Goal: Find specific page/section: Find specific page/section

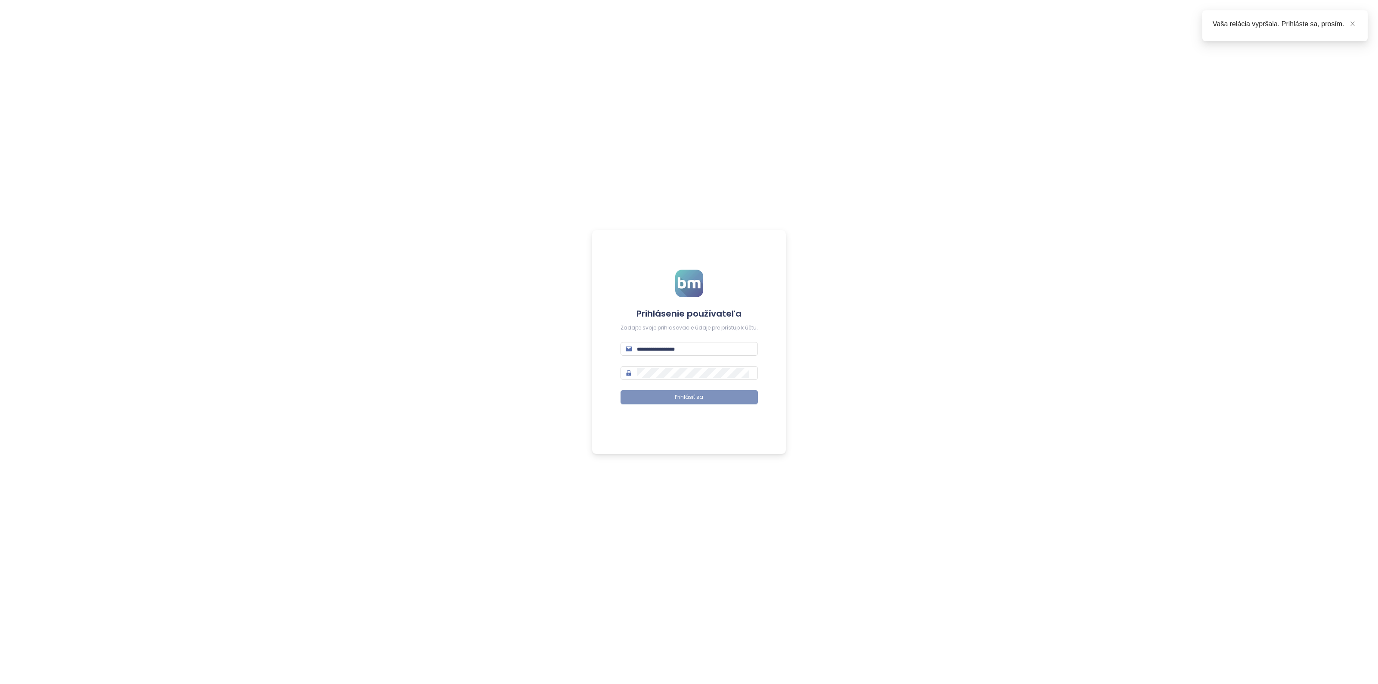
type input "**********"
click at [672, 399] on button "Prihlásiť sa" at bounding box center [689, 397] width 137 height 14
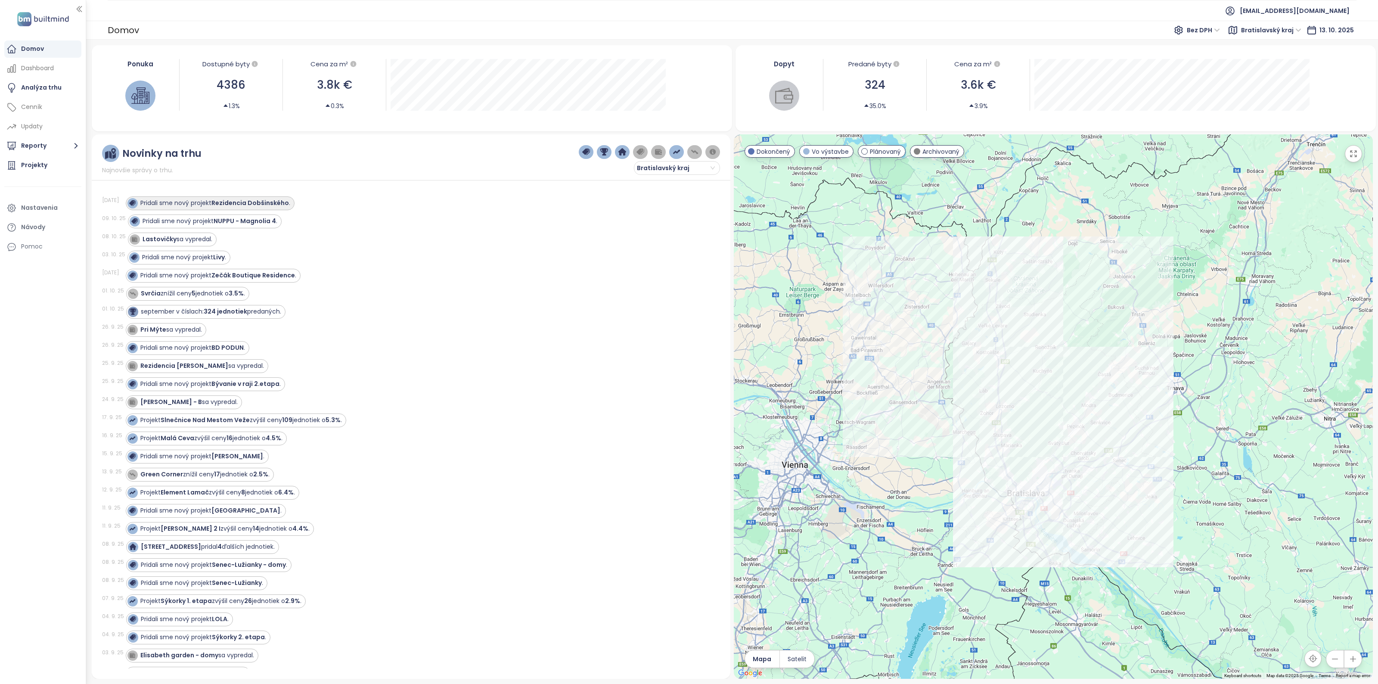
click at [255, 205] on strong "Rezidencia Dobšinského" at bounding box center [250, 203] width 78 height 9
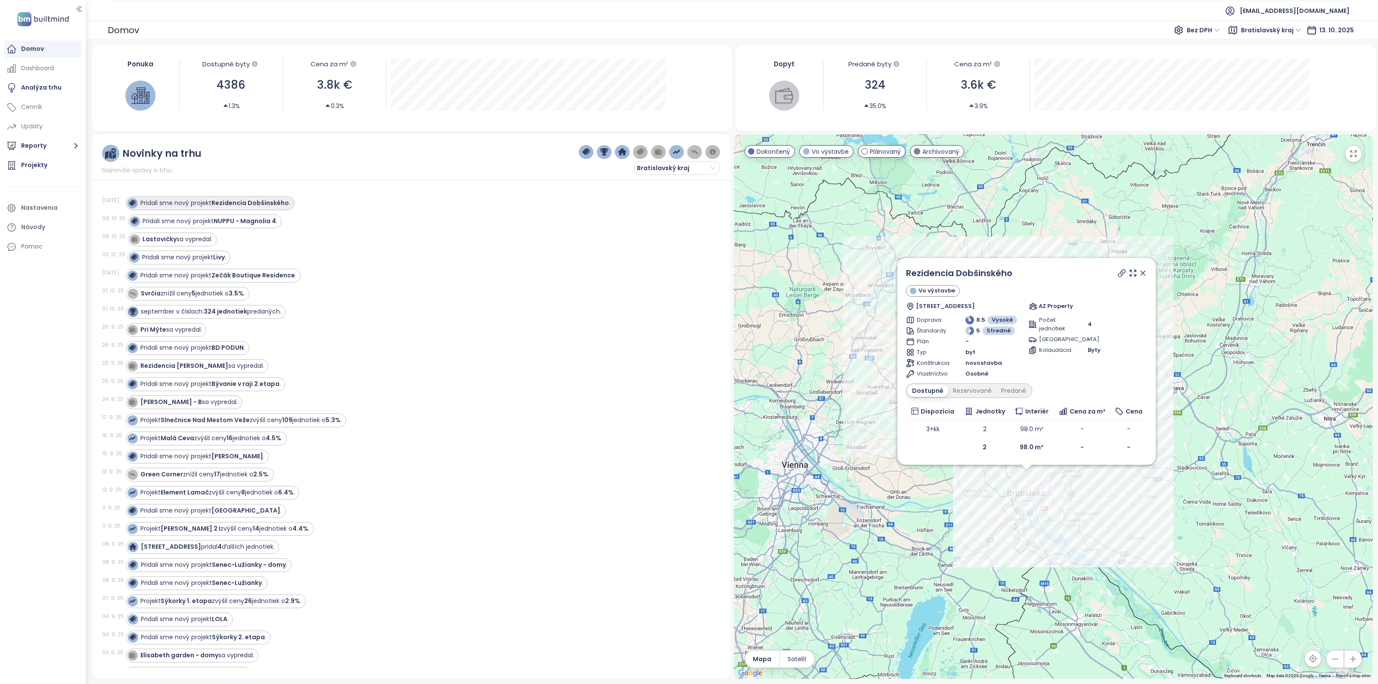
click at [266, 202] on strong "Rezidencia Dobšinského" at bounding box center [250, 203] width 78 height 9
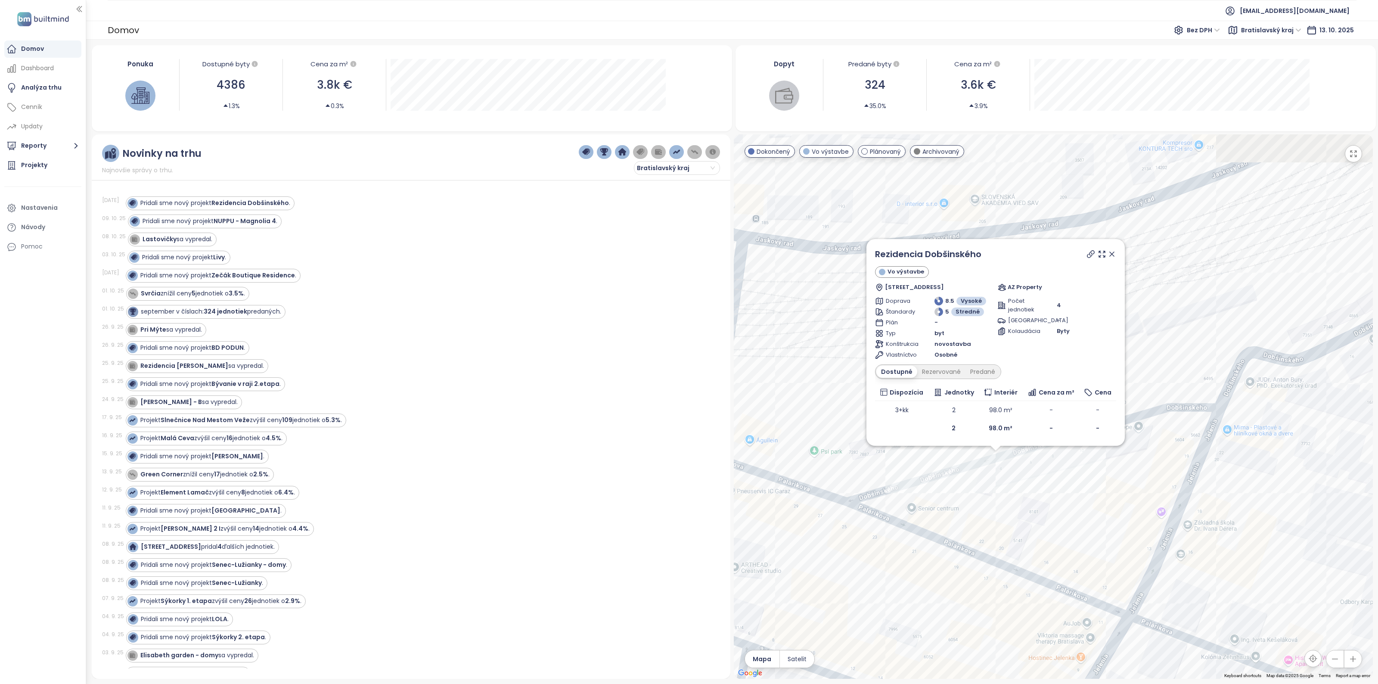
drag, startPoint x: 1009, startPoint y: 460, endPoint x: 1011, endPoint y: 496, distance: 36.7
click at [1011, 496] on div "Rezidencia Dobšinského Vo výstavbe Dobšinského 3115/4, 811 05 Bratislava, Slova…" at bounding box center [1053, 406] width 639 height 544
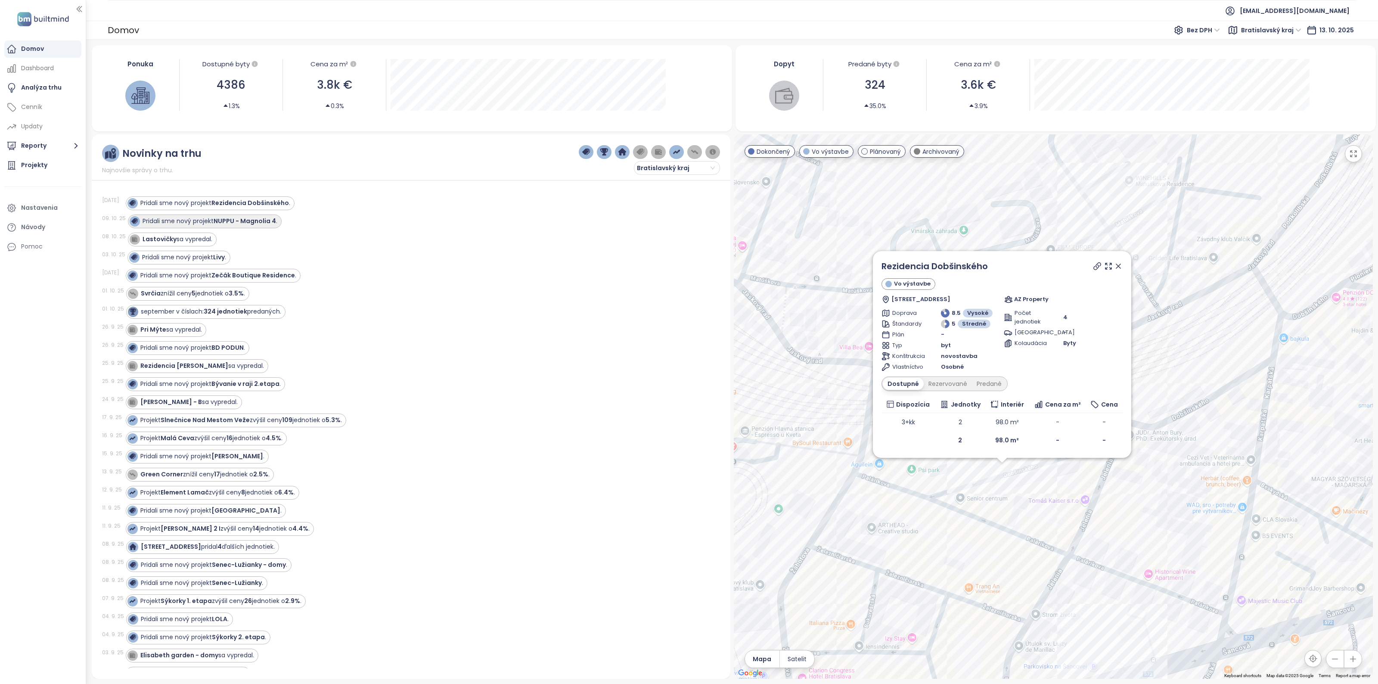
click at [226, 221] on strong "NUPPU - Magnolia 4" at bounding box center [245, 221] width 62 height 9
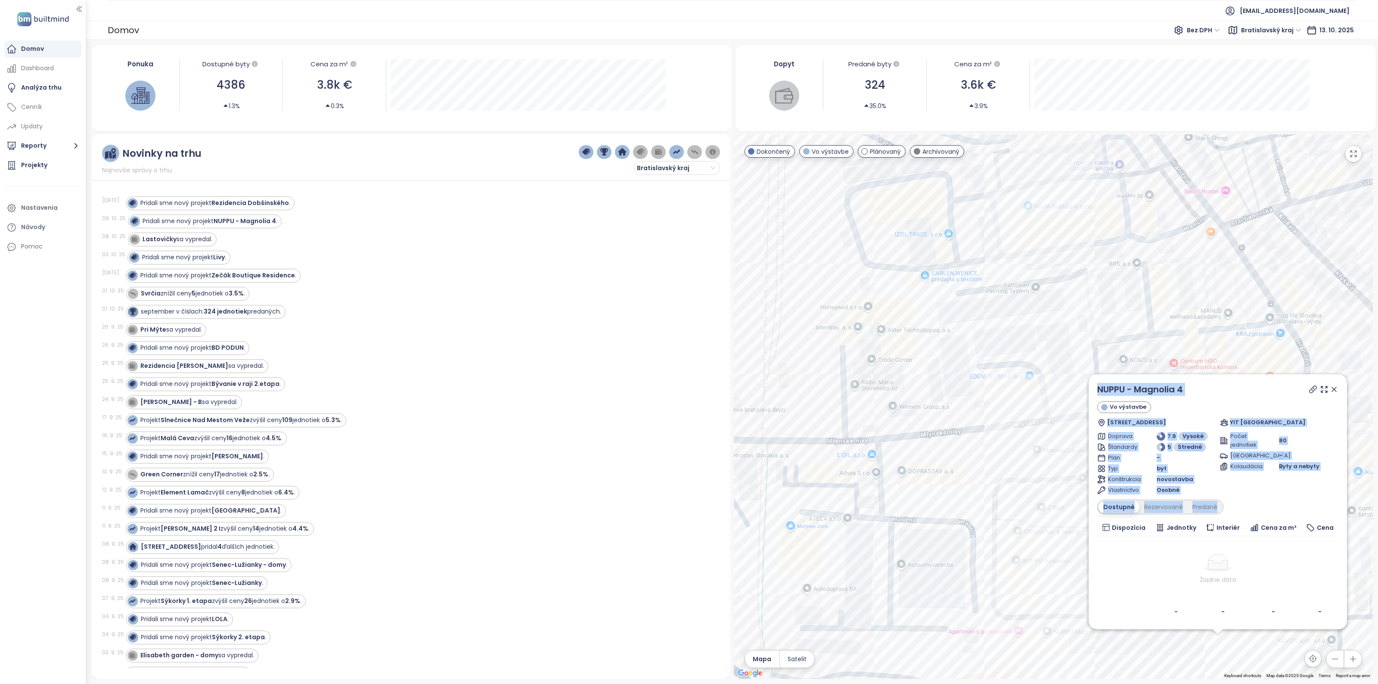
drag, startPoint x: 1092, startPoint y: 561, endPoint x: 1017, endPoint y: 440, distance: 142.6
click at [1017, 440] on div "NUPPU - Magnolia 4 Vo výstavbe Hraničná 28B, 821 05 [GEOGRAPHIC_DATA], [GEOGRAP…" at bounding box center [1053, 406] width 639 height 544
click at [1023, 490] on div "NUPPU - Magnolia 4 Vo výstavbe Hraničná 28B, 821 05 [GEOGRAPHIC_DATA], [GEOGRAP…" at bounding box center [1053, 406] width 639 height 544
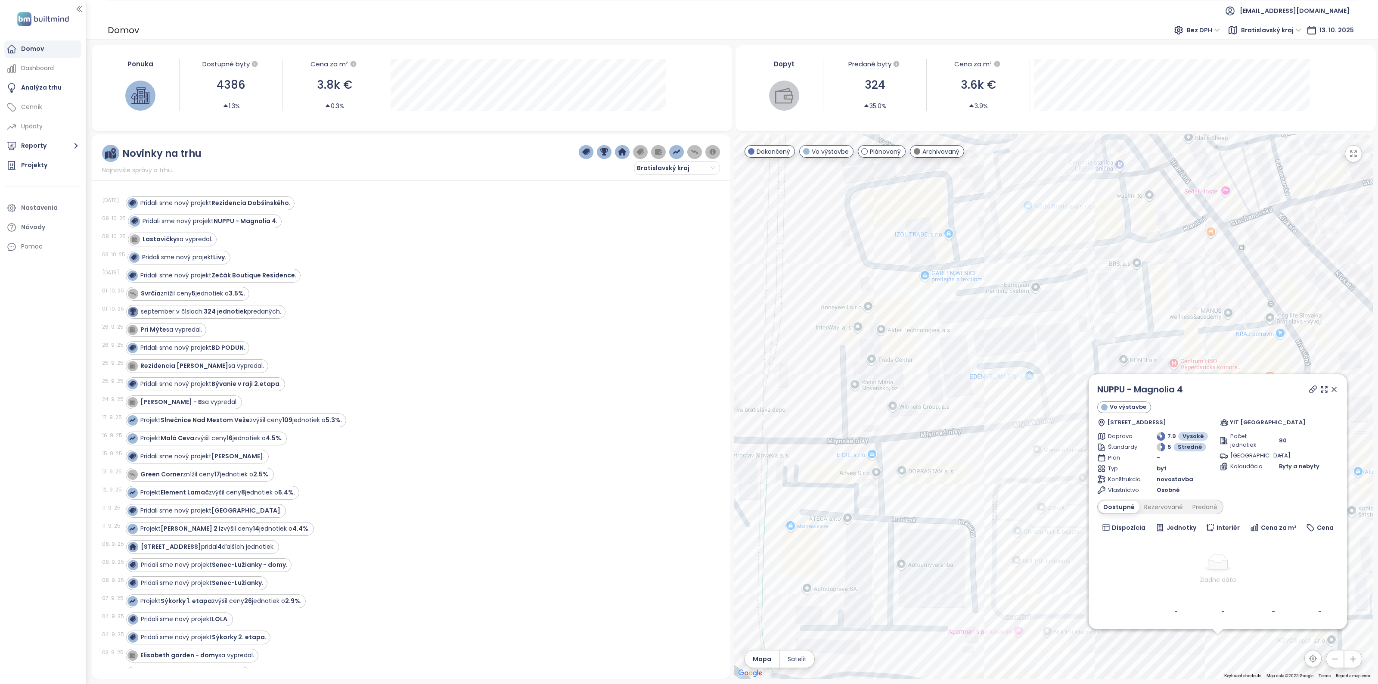
click at [1163, 542] on td "Žiadne dáta" at bounding box center [1217, 569] width 241 height 66
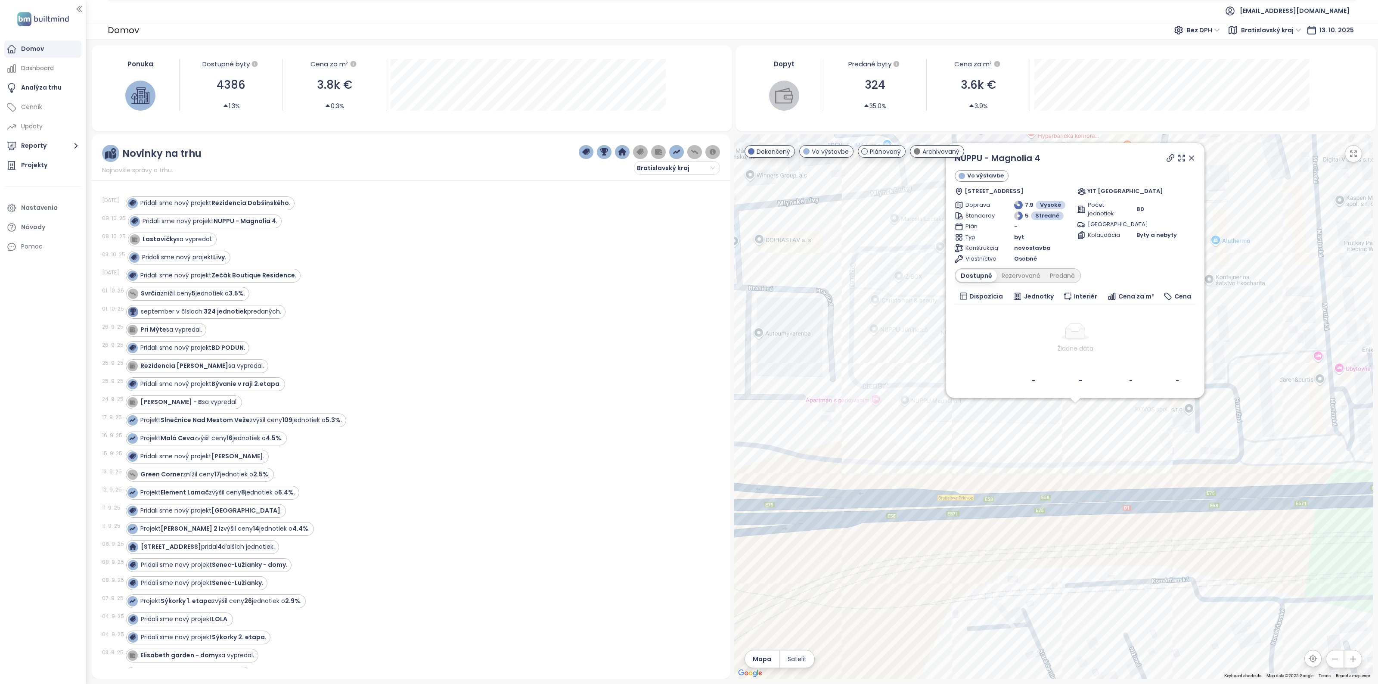
drag, startPoint x: 1026, startPoint y: 532, endPoint x: 884, endPoint y: 301, distance: 271.7
click at [884, 301] on div "NUPPU - Magnolia 4 Vo výstavbe Hraničná 28B, 821 05 [GEOGRAPHIC_DATA], [GEOGRAP…" at bounding box center [1053, 406] width 639 height 544
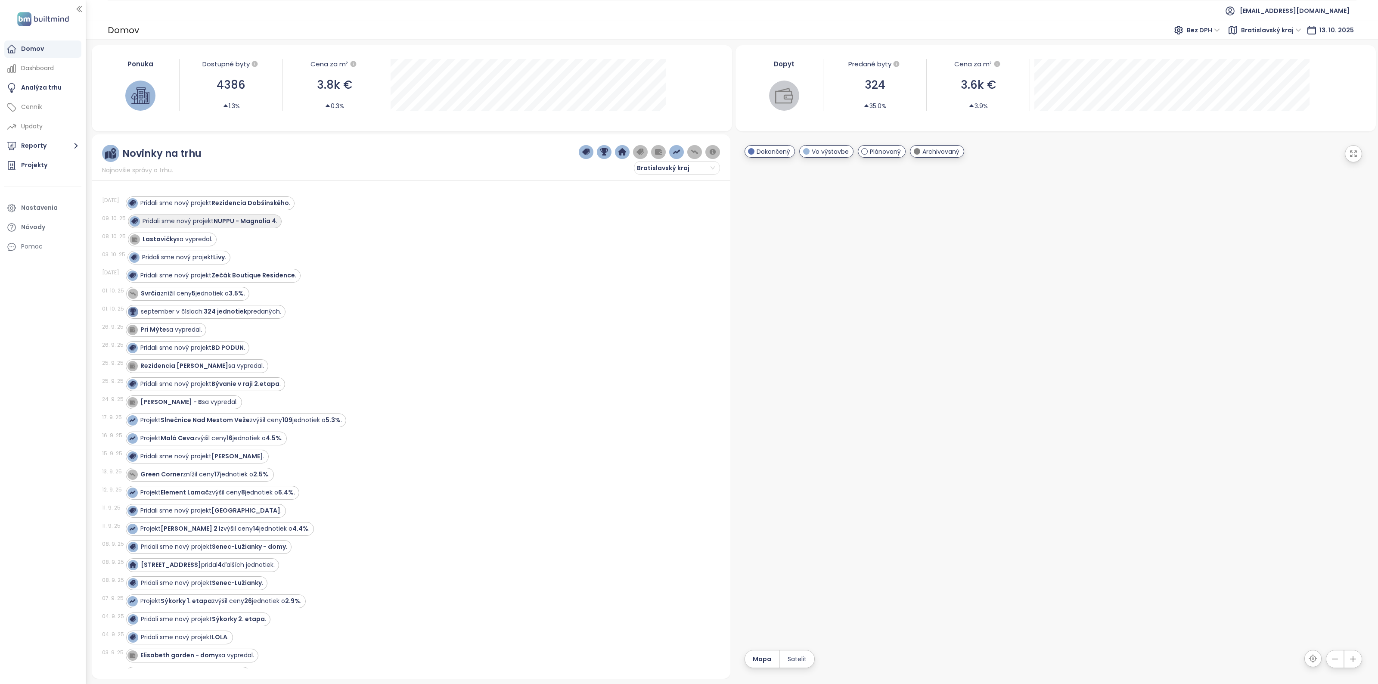
click at [237, 223] on strong "NUPPU - Magnolia 4" at bounding box center [245, 221] width 62 height 9
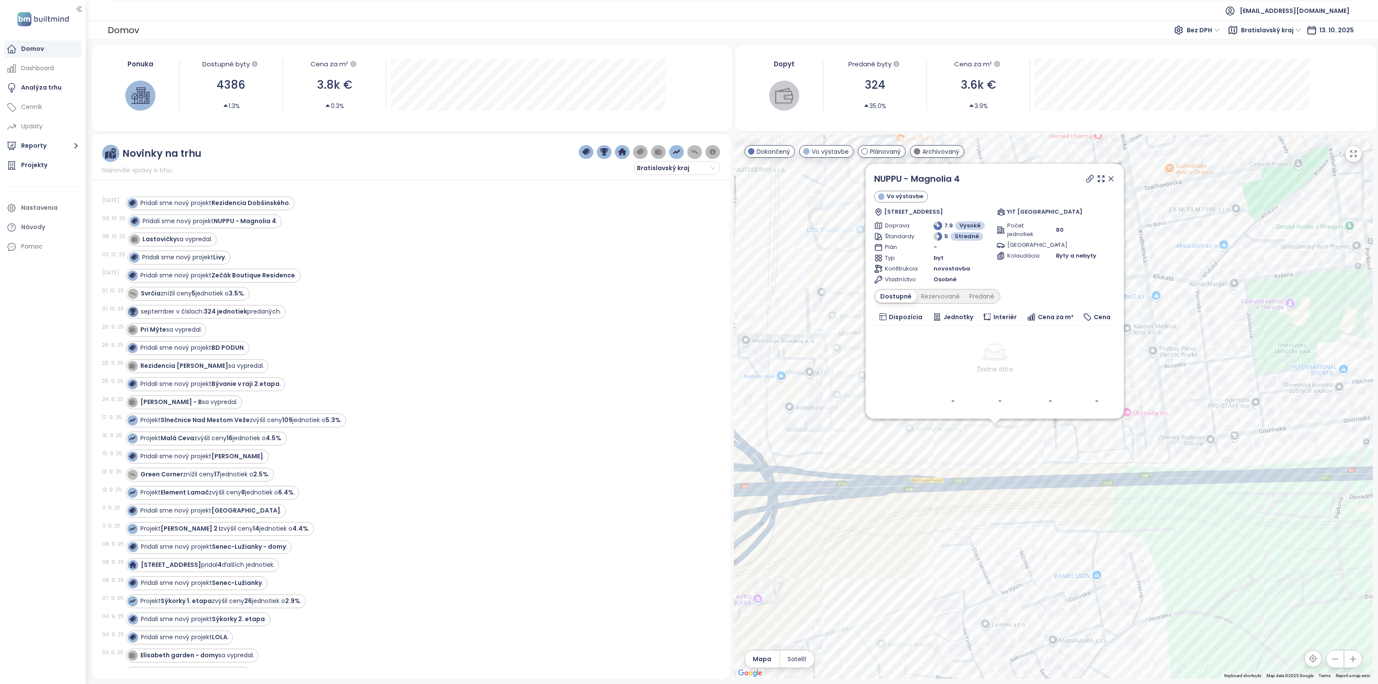
drag, startPoint x: 983, startPoint y: 311, endPoint x: 981, endPoint y: 513, distance: 202.0
click at [981, 513] on div "NUPPU - Magnolia 4 Vo výstavbe Hraničná 28B, 821 05 [GEOGRAPHIC_DATA], [GEOGRAP…" at bounding box center [1053, 406] width 639 height 544
